Goal: Information Seeking & Learning: Find specific page/section

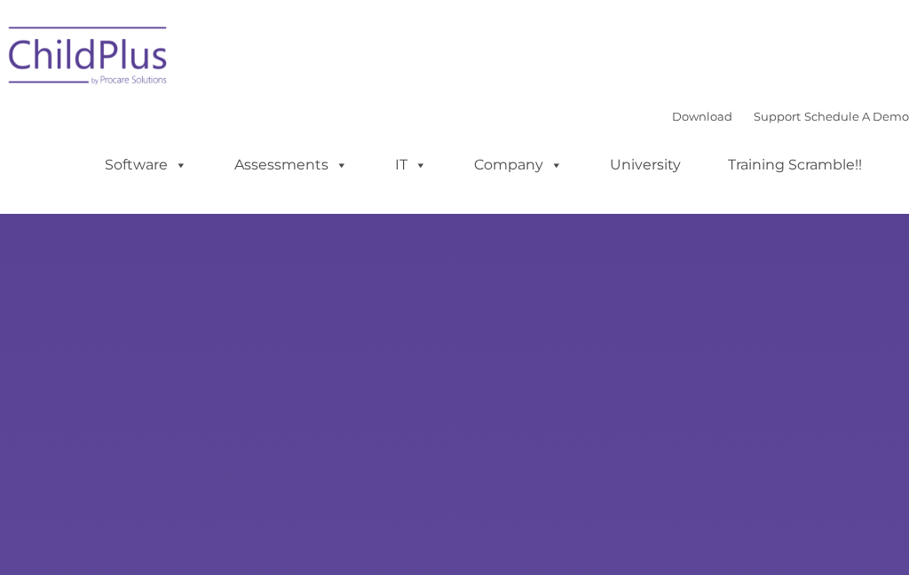
select select "MEDIUM"
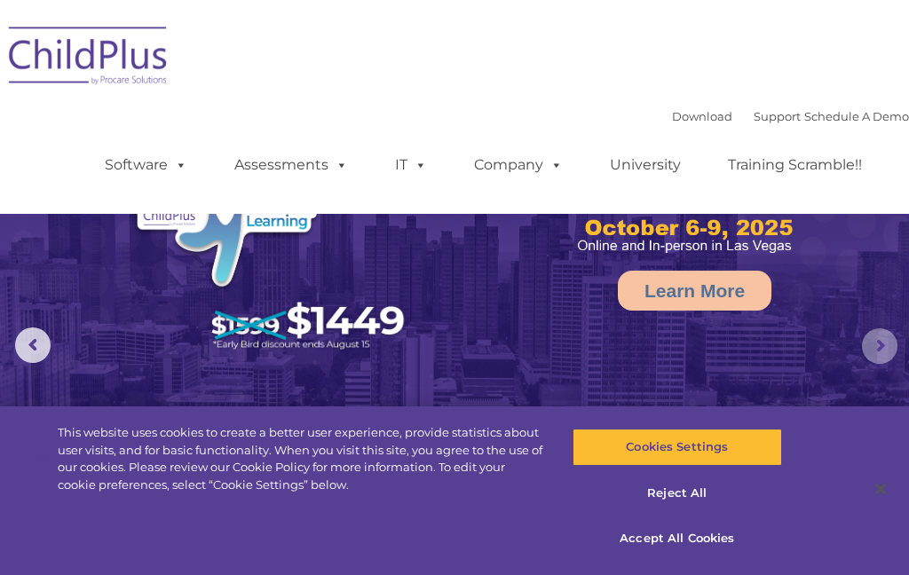
click at [876, 343] on rs-arrow at bounding box center [880, 347] width 36 height 36
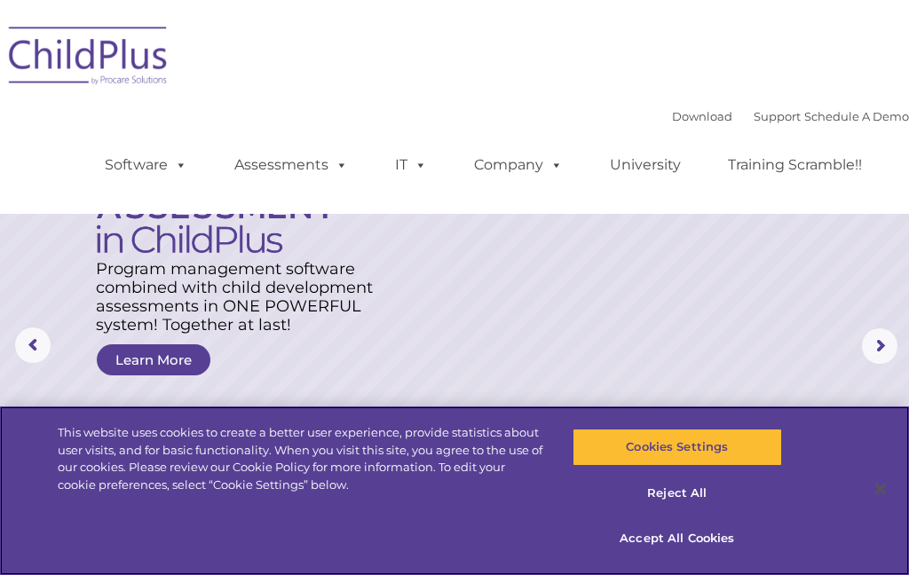
click at [711, 534] on button "Accept All Cookies" at bounding box center [678, 538] width 210 height 37
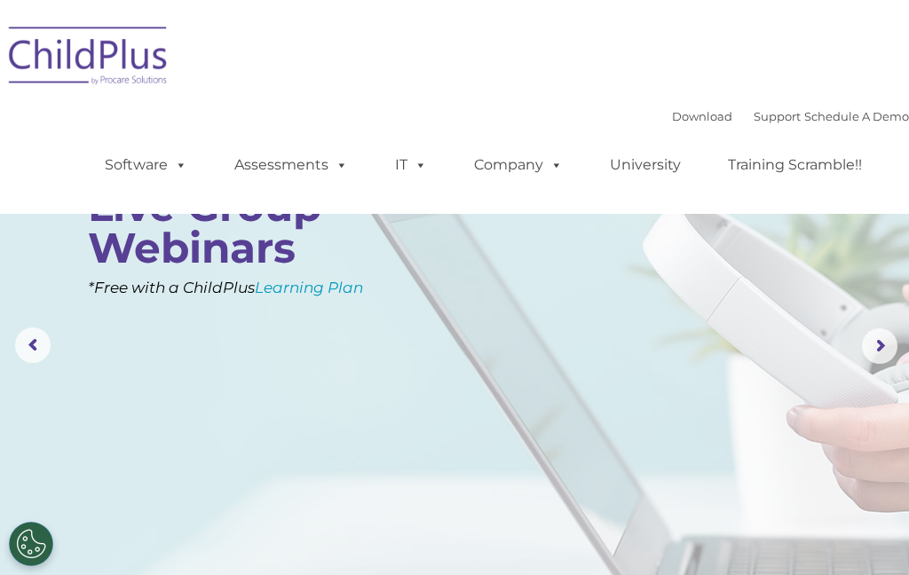
click at [543, 161] on span at bounding box center [553, 164] width 20 height 17
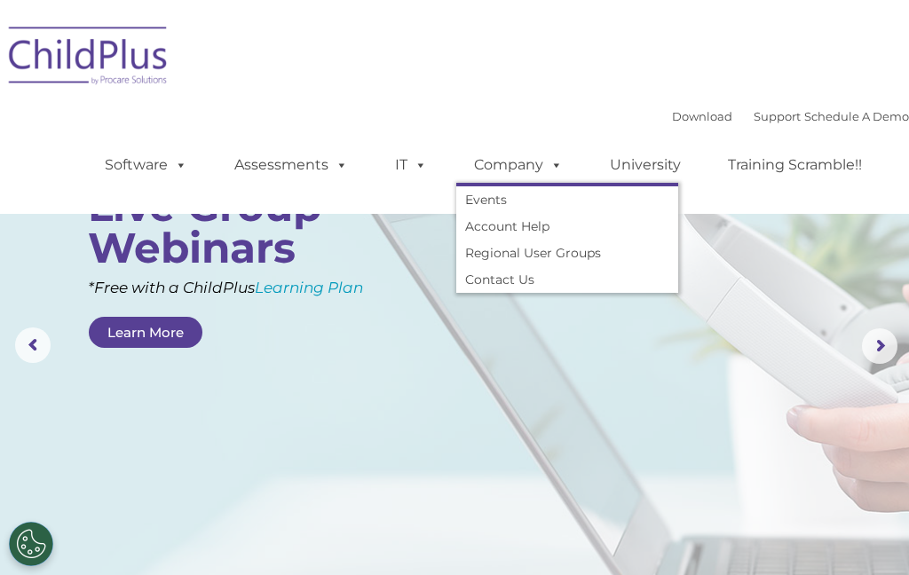
click at [546, 223] on link "Account Help" at bounding box center [567, 226] width 222 height 27
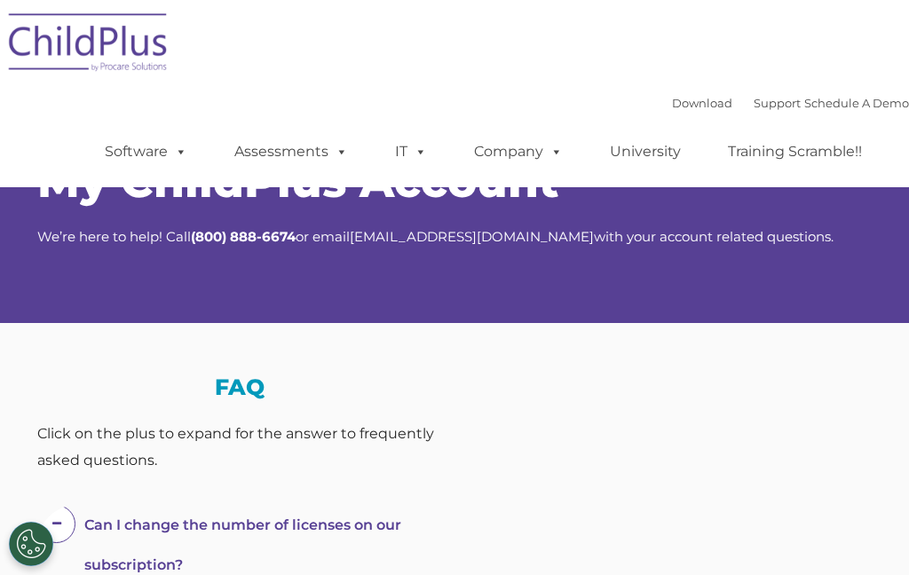
select select "MEDIUM"
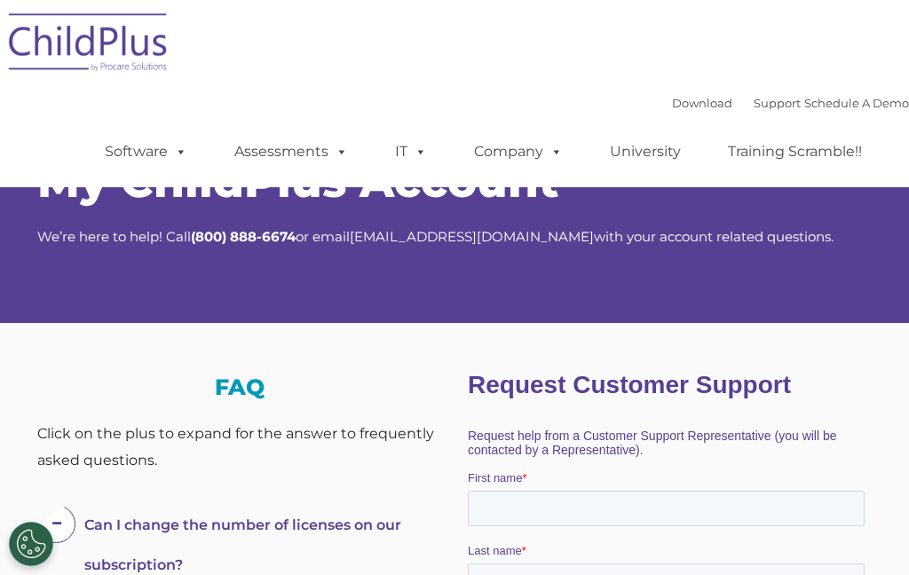
click at [147, 155] on link "Software" at bounding box center [146, 152] width 118 height 36
click at [286, 104] on div "Download Support | Schedule A Demo  MENU MENU Software ChildPlus: The original…" at bounding box center [489, 139] width 840 height 98
click at [147, 43] on img at bounding box center [89, 45] width 178 height 89
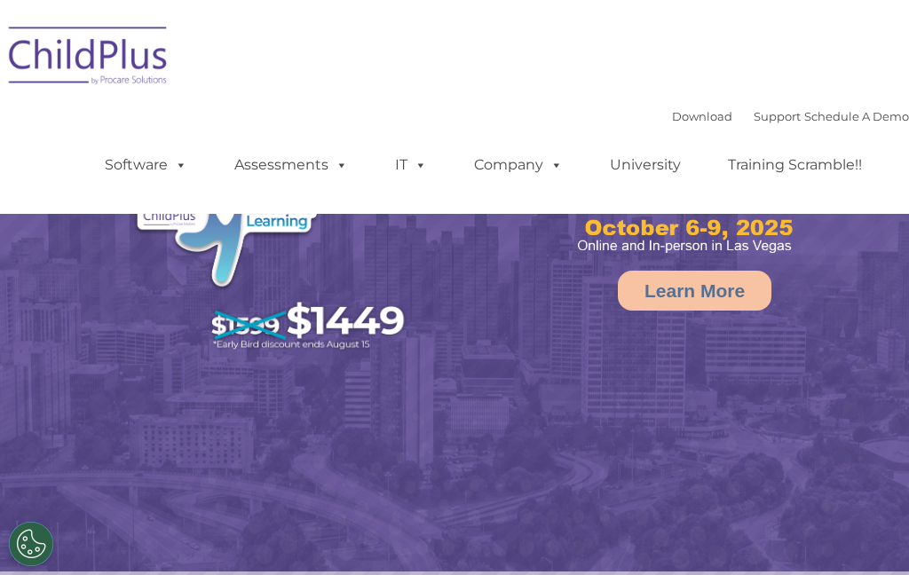
select select "MEDIUM"
